Goal: Check status: Check status

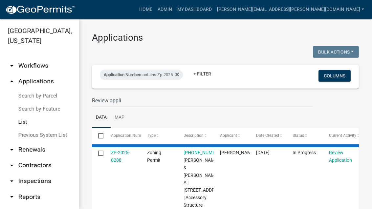
select select "3: 100"
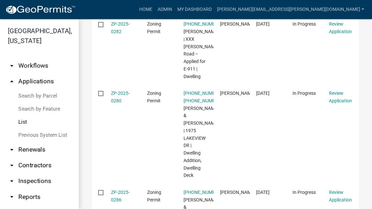
scroll to position [596, 0]
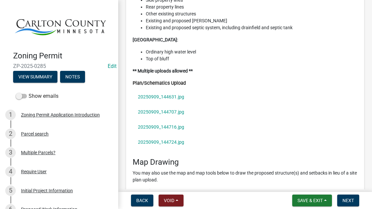
scroll to position [2733, 0]
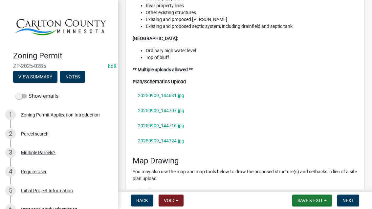
click at [164, 89] on link "20250909_144631.jpg" at bounding box center [245, 95] width 225 height 15
click at [165, 103] on link "20250909_144707.jpg" at bounding box center [245, 110] width 225 height 15
click at [167, 120] on link "20250909_144716.jpg" at bounding box center [245, 125] width 225 height 15
click at [153, 133] on link "20250909_144724.jpg" at bounding box center [245, 140] width 225 height 15
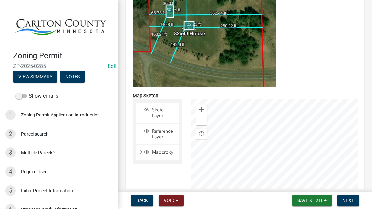
scroll to position [3213, 0]
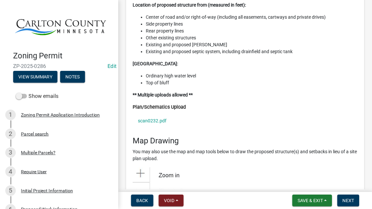
scroll to position [2704, 0]
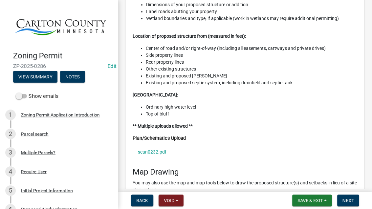
click at [157, 144] on link "scan0232.pdf" at bounding box center [245, 151] width 225 height 15
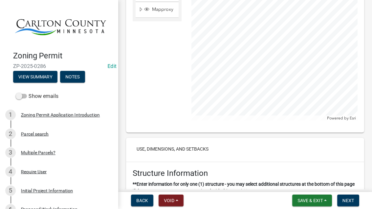
scroll to position [3340, 0]
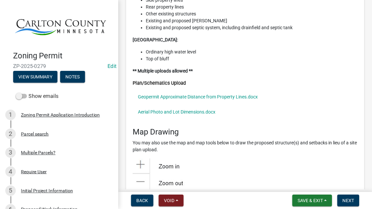
scroll to position [2732, 0]
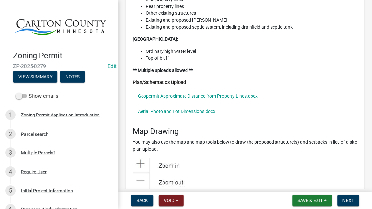
click at [200, 104] on link "Aerial Photo and Lot Dimensions.docx" at bounding box center [245, 111] width 225 height 15
click at [162, 89] on link "Geopermit Approximate Distance from Property Lines.docx" at bounding box center [245, 96] width 225 height 15
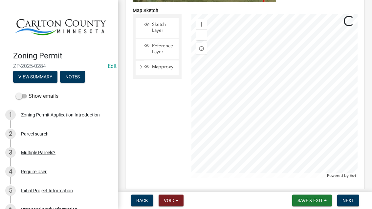
scroll to position [3280, 0]
click at [155, 64] on span "Mapproxy" at bounding box center [163, 67] width 26 height 6
click at [141, 65] on span "Expand" at bounding box center [140, 67] width 5 height 6
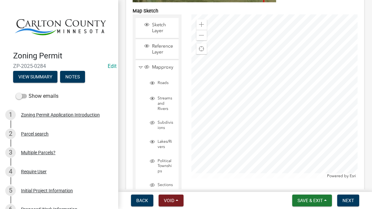
click at [136, 66] on div "Mapproxy" at bounding box center [157, 67] width 43 height 14
click at [139, 66] on span "Collapse" at bounding box center [140, 67] width 5 height 6
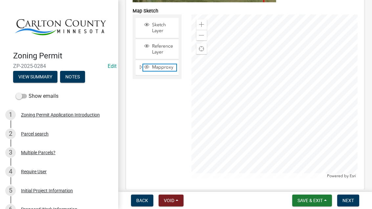
click at [150, 65] on span "Mapproxy" at bounding box center [163, 67] width 26 height 6
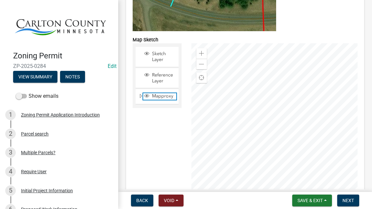
scroll to position [3252, 0]
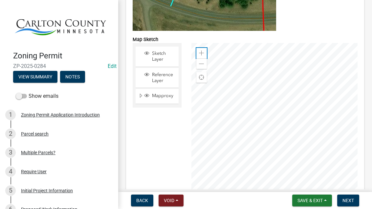
click at [204, 51] on div "Zoom in" at bounding box center [201, 53] width 11 height 11
click at [202, 51] on span at bounding box center [201, 53] width 5 height 5
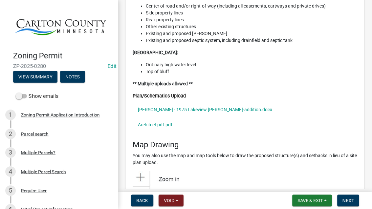
scroll to position [3014, 0]
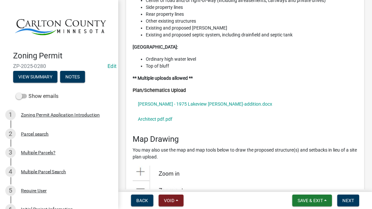
click at [206, 97] on link "Herman - 1975 Lakeview Dr reno-addition.docx" at bounding box center [245, 104] width 225 height 15
click at [159, 112] on link "Architect pdf.pdf" at bounding box center [245, 119] width 225 height 15
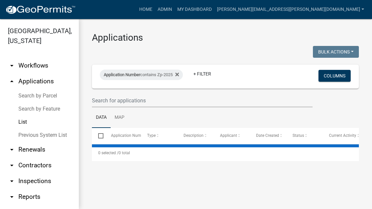
select select "3: 100"
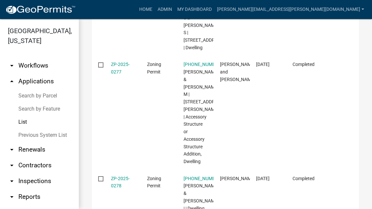
scroll to position [950, 0]
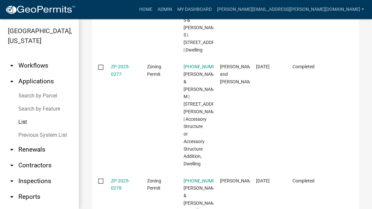
click at [116, 15] on link "ZP-2025-0279" at bounding box center [120, 8] width 19 height 13
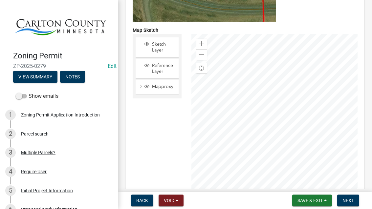
scroll to position [3251, 0]
